Goal: Task Accomplishment & Management: Use online tool/utility

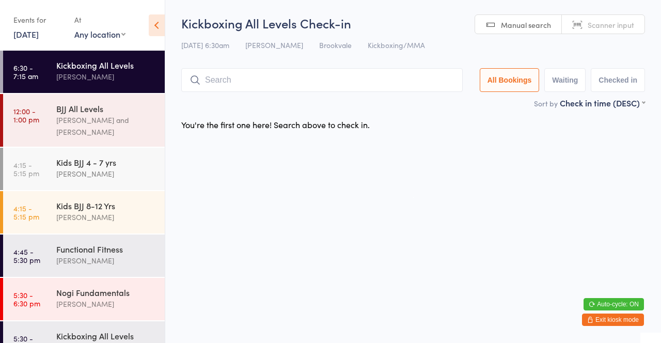
click at [300, 82] on input "search" at bounding box center [321, 80] width 281 height 24
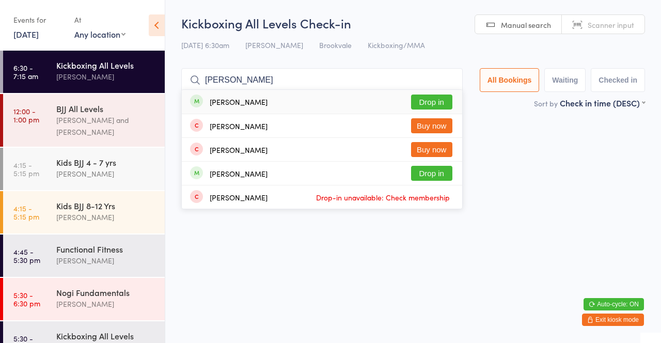
type input "[PERSON_NAME]"
click at [444, 106] on button "Drop in" at bounding box center [431, 101] width 41 height 15
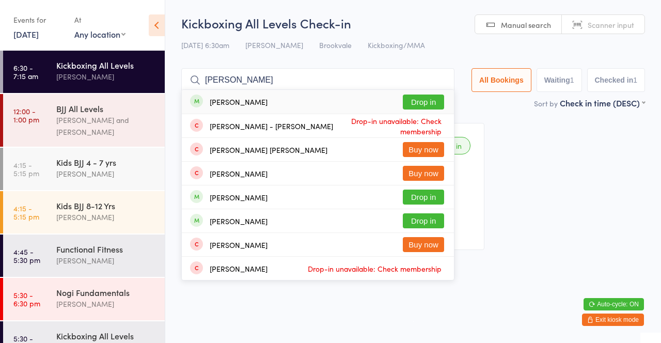
type input "[PERSON_NAME]"
click at [425, 103] on button "Drop in" at bounding box center [423, 101] width 41 height 15
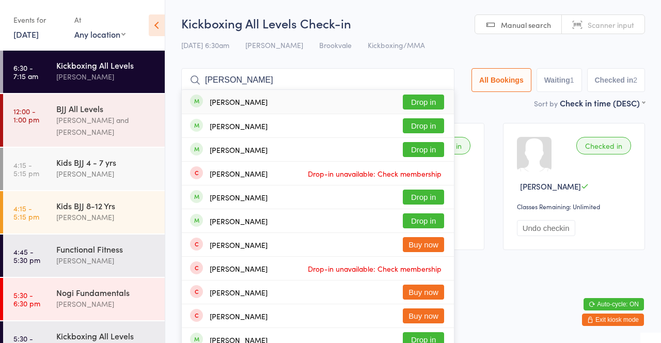
type input "[PERSON_NAME]"
click at [424, 106] on button "Drop in" at bounding box center [423, 101] width 41 height 15
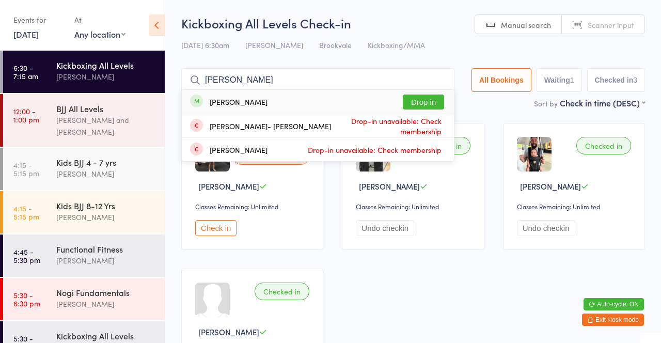
type input "[PERSON_NAME]"
click at [412, 108] on button "Drop in" at bounding box center [423, 101] width 41 height 15
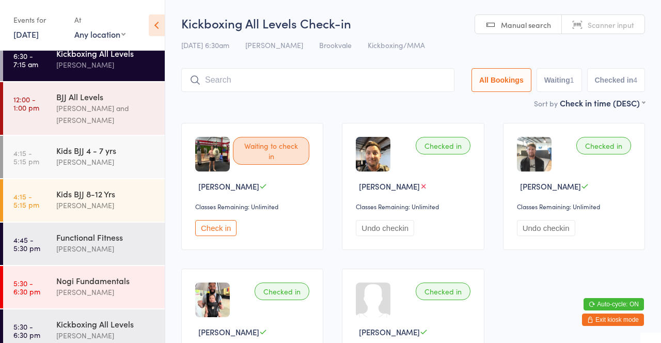
scroll to position [13, 0]
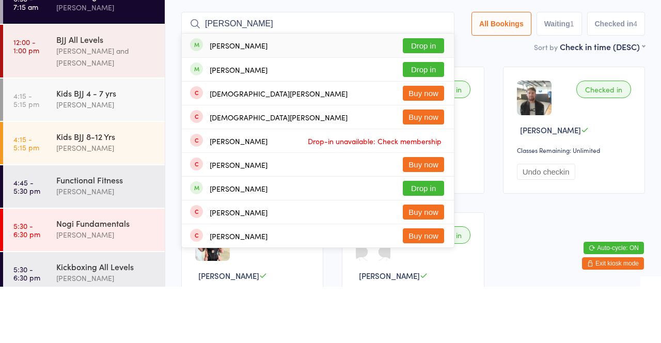
type input "[PERSON_NAME]"
click at [426, 131] on button "Drop in" at bounding box center [423, 125] width 41 height 15
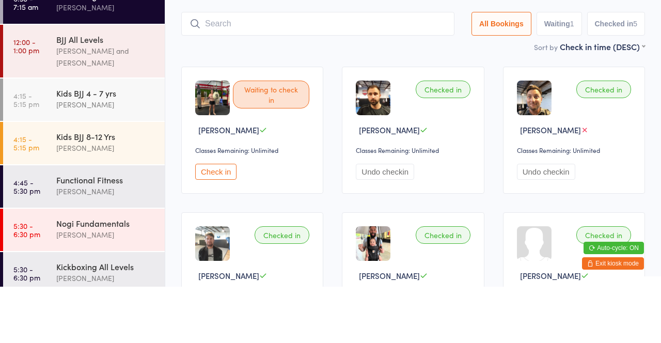
click at [420, 186] on icon at bounding box center [424, 186] width 8 height 8
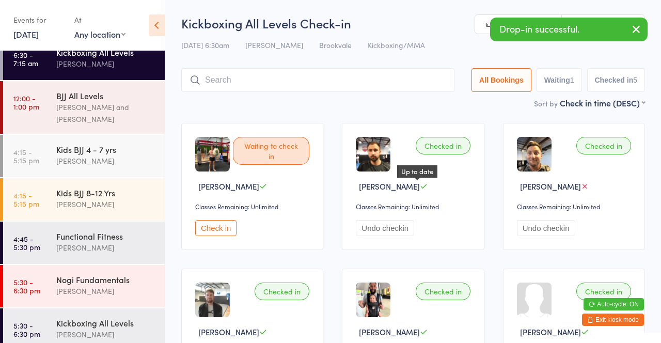
click at [437, 146] on div "Checked in" at bounding box center [442, 146] width 55 height 18
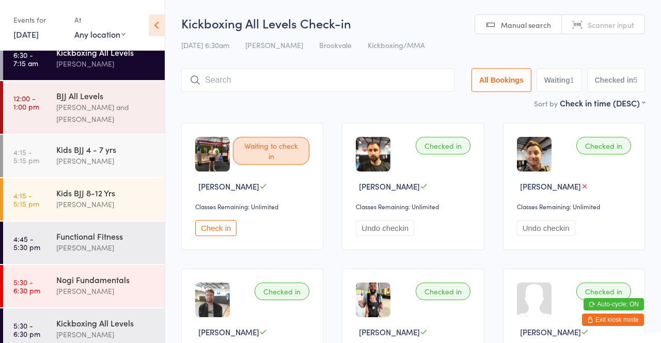
click at [396, 231] on button "Undo checkin" at bounding box center [385, 228] width 58 height 16
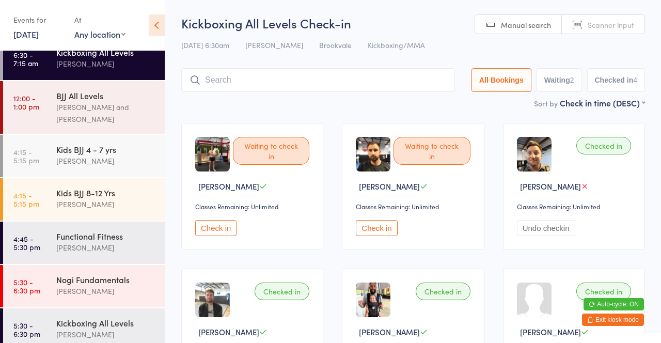
click at [293, 81] on input "search" at bounding box center [317, 80] width 273 height 24
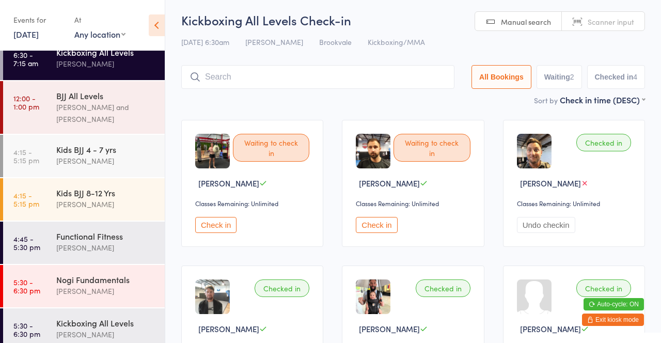
scroll to position [68, 0]
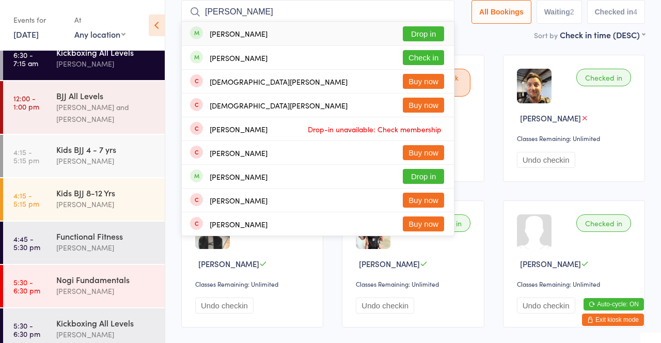
type input "[PERSON_NAME]"
click at [427, 37] on button "Drop in" at bounding box center [423, 33] width 41 height 15
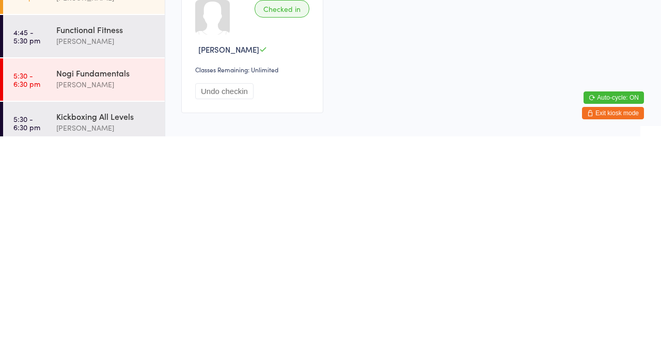
scroll to position [222, 0]
